Goal: Task Accomplishment & Management: Manage account settings

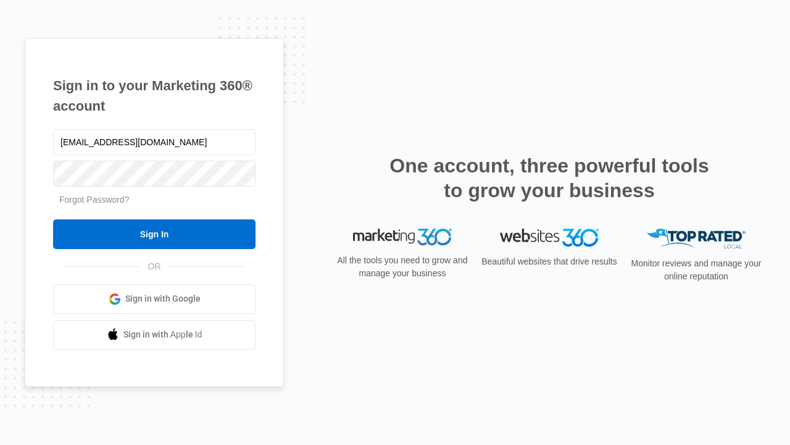
type input "[EMAIL_ADDRESS][DOMAIN_NAME]"
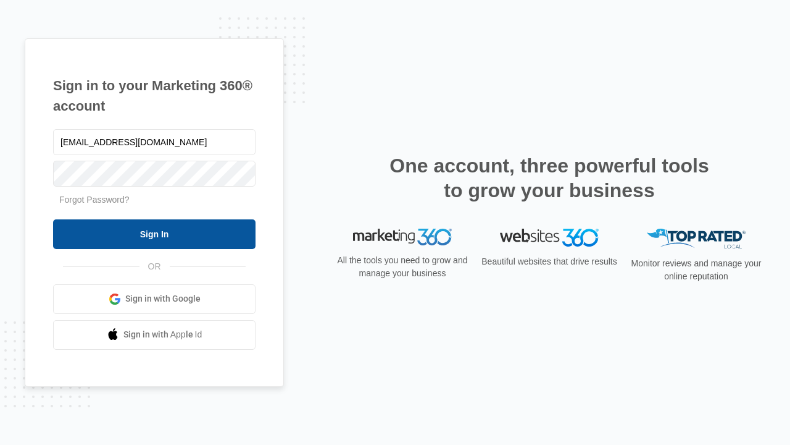
click at [154, 233] on input "Sign In" at bounding box center [154, 234] width 203 height 30
